Goal: Information Seeking & Learning: Compare options

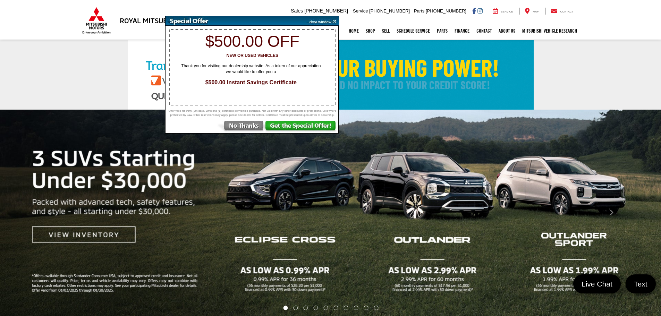
click at [333, 25] on img at bounding box center [321, 20] width 35 height 9
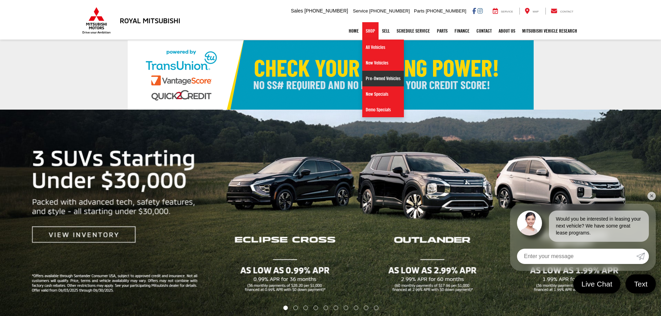
click at [379, 83] on link "Pre-Owned Vehicles" at bounding box center [383, 79] width 42 height 16
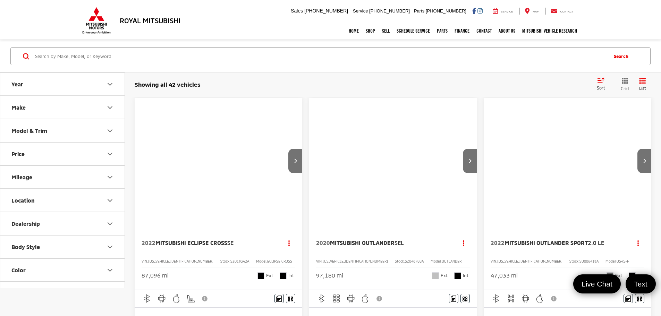
click at [43, 136] on button "Model & Trim" at bounding box center [62, 130] width 125 height 23
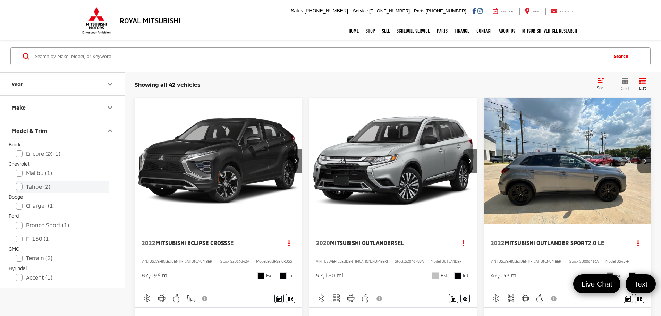
click at [23, 185] on label "Tahoe (2)" at bounding box center [63, 187] width 94 height 12
click at [16, 182] on input "Tahoe (2)" at bounding box center [16, 182] width 0 height 0
checkbox input "true"
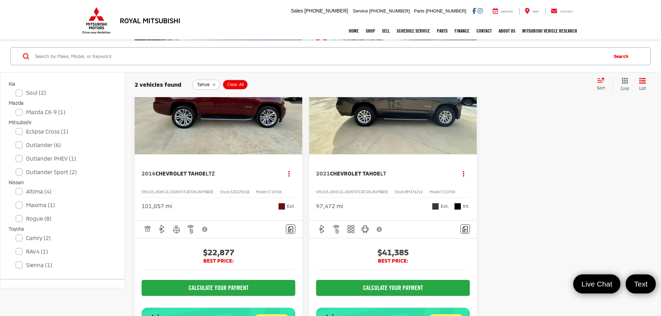
scroll to position [272, 0]
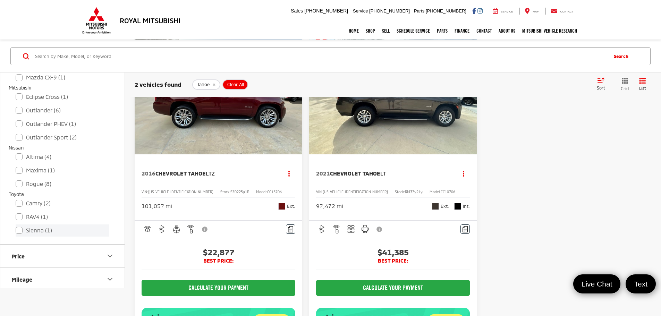
click at [20, 231] on label "Sienna (1)" at bounding box center [63, 230] width 94 height 12
click at [16, 226] on input "Sienna (1)" at bounding box center [16, 226] width 0 height 0
checkbox input "true"
